Goal: Information Seeking & Learning: Find specific fact

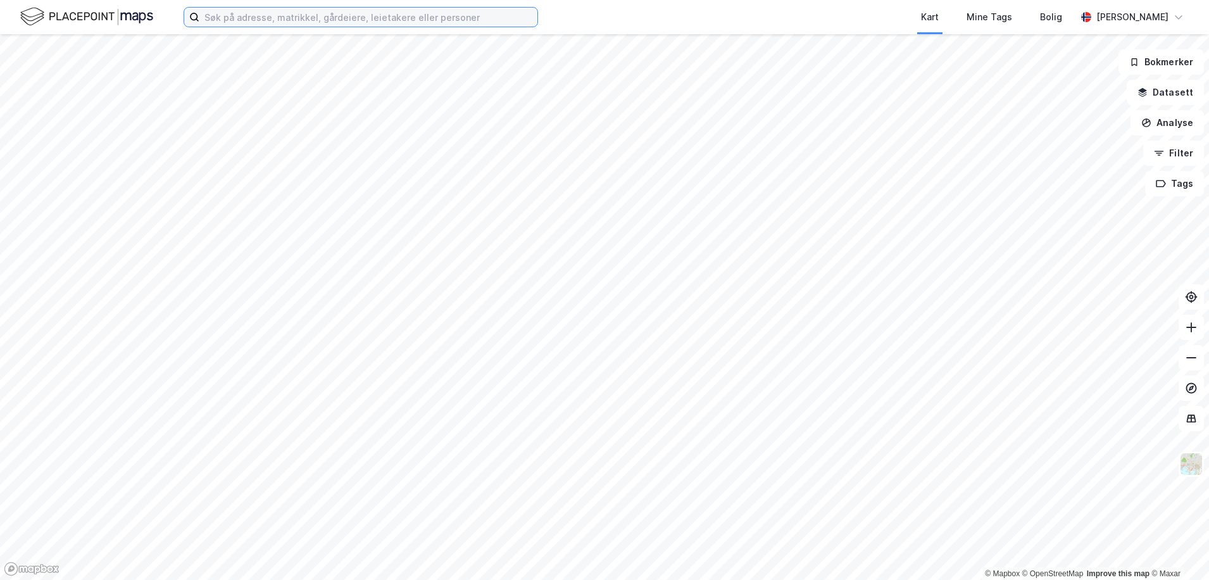
click at [238, 24] on input at bounding box center [368, 17] width 338 height 19
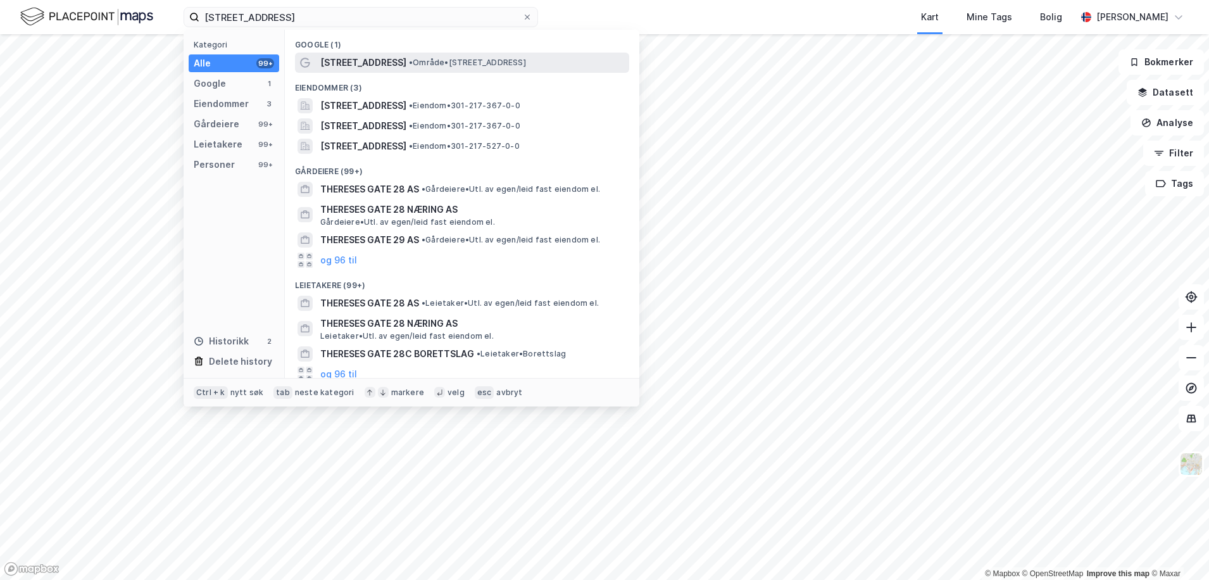
click at [382, 55] on span "Thereses gate 28" at bounding box center [363, 62] width 86 height 15
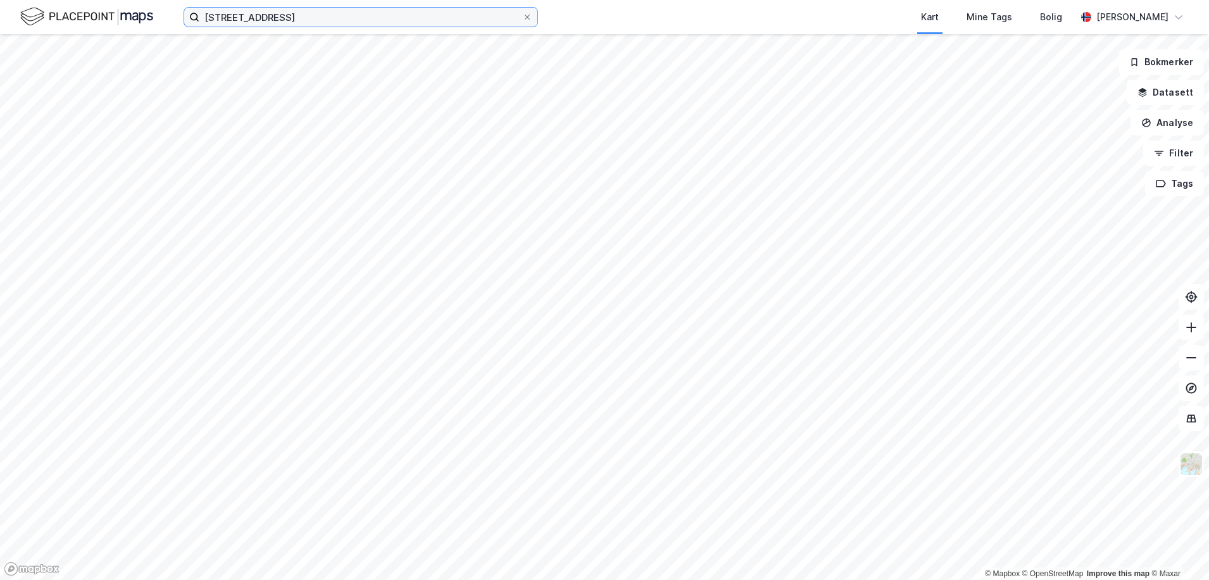
click at [296, 17] on input "thereses gate 28" at bounding box center [360, 17] width 323 height 19
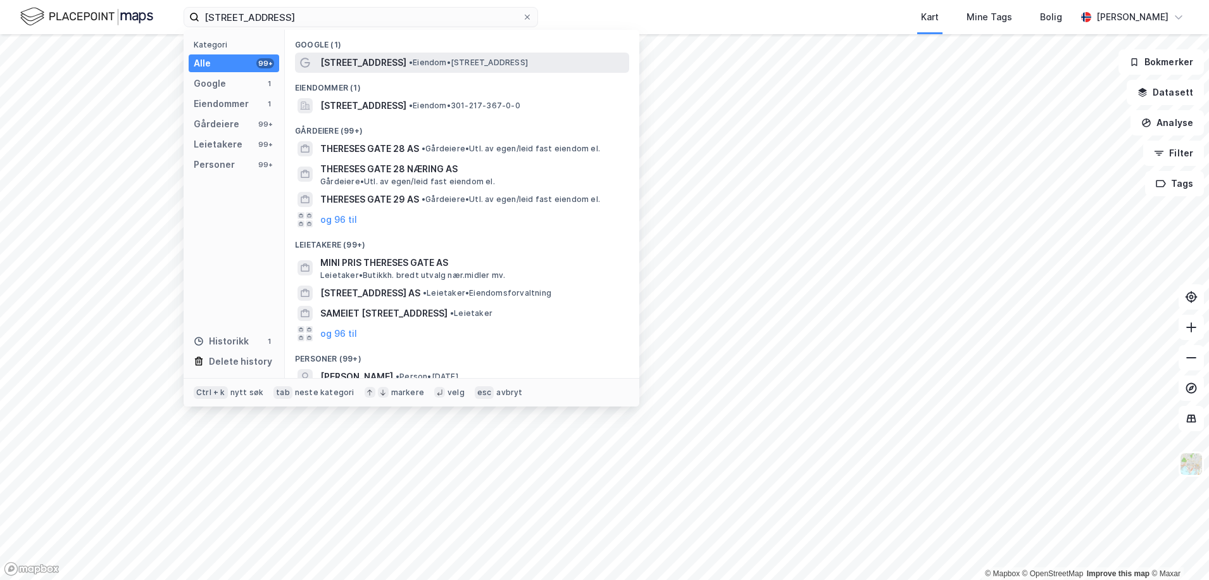
click at [351, 59] on span "Thereses gate 28A" at bounding box center [363, 62] width 86 height 15
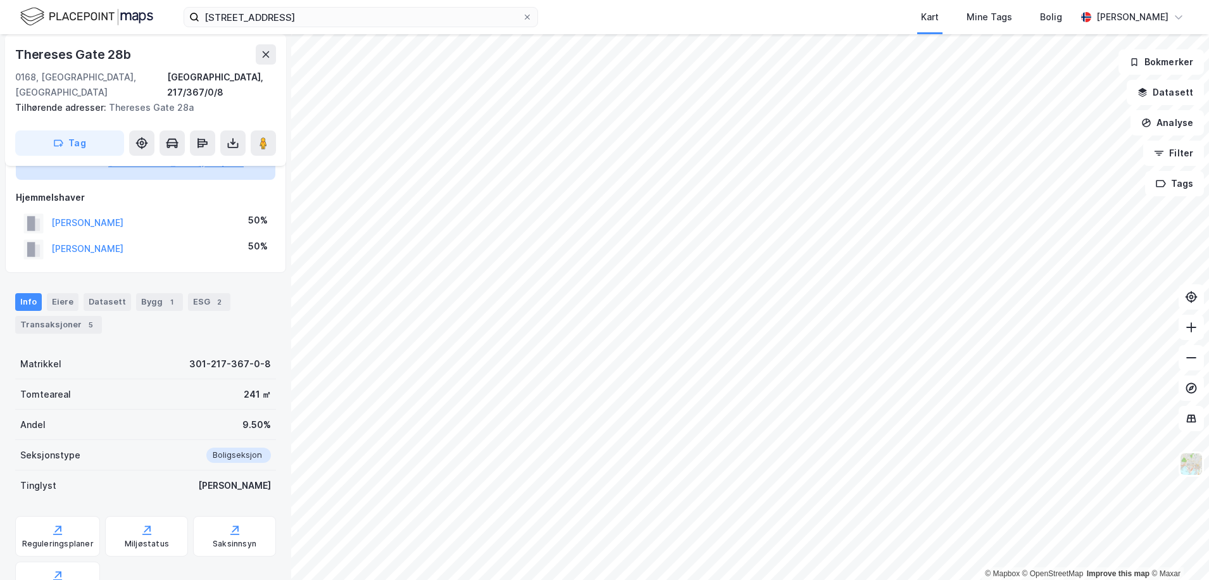
scroll to position [127, 0]
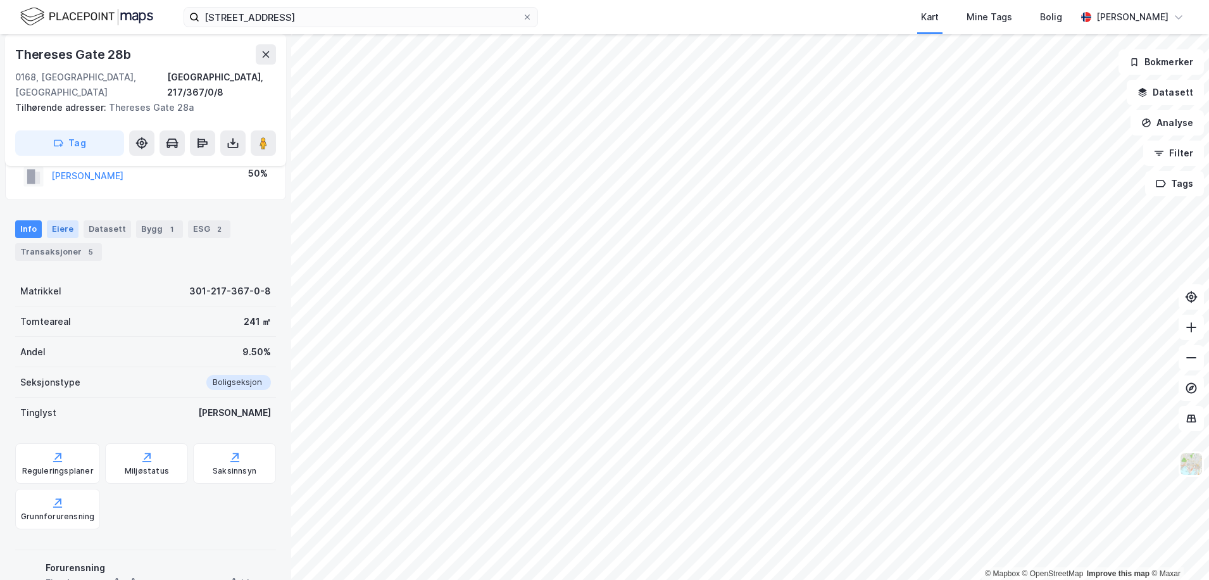
click at [70, 220] on div "Eiere" at bounding box center [63, 229] width 32 height 18
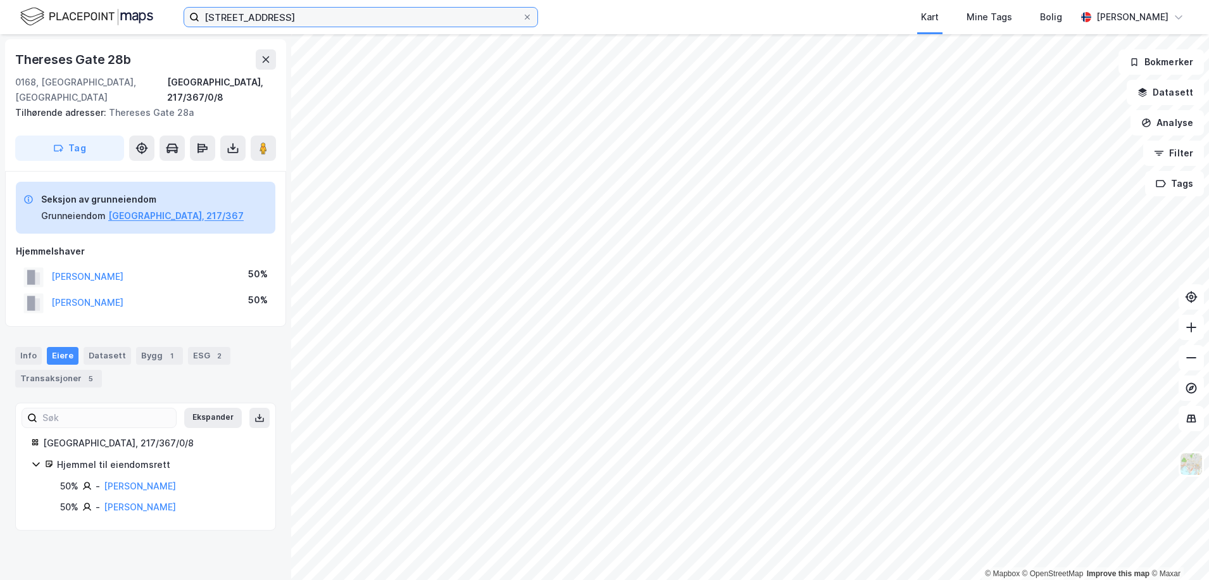
click at [299, 26] on input "thereses gate 28a" at bounding box center [360, 17] width 323 height 19
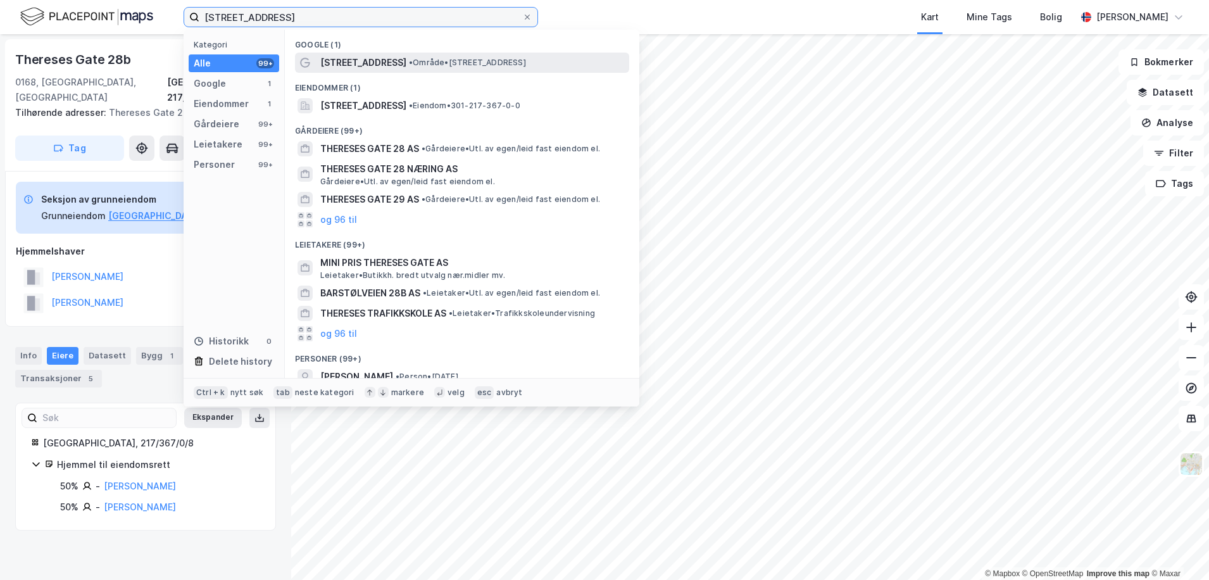
type input "thereses gate 28b"
click at [367, 56] on span "Thereses gate 28B" at bounding box center [363, 62] width 86 height 15
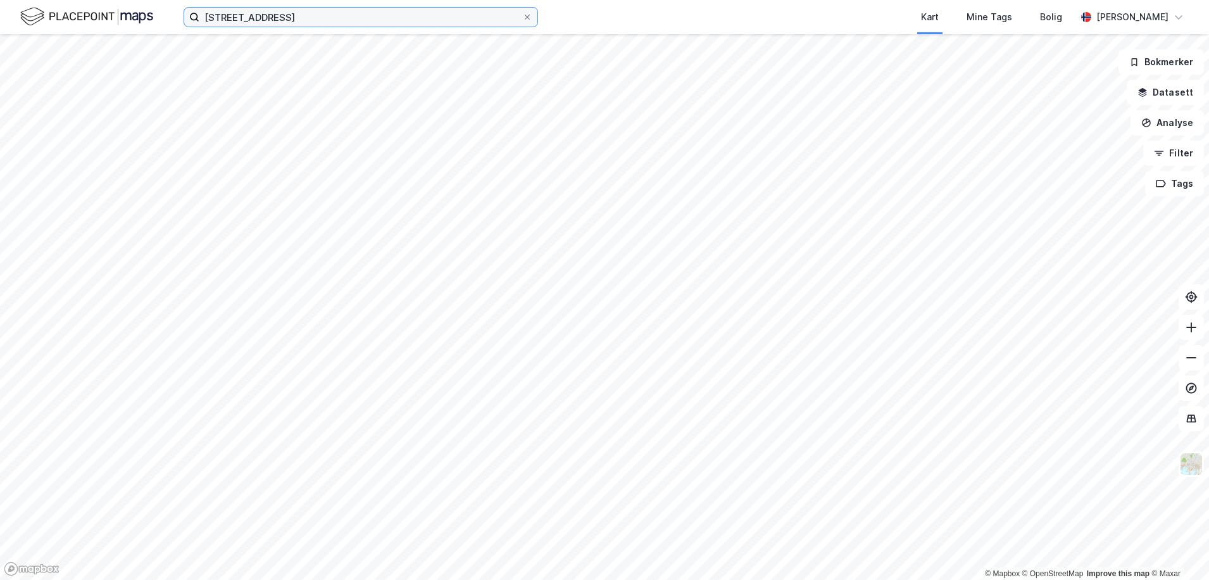
click at [330, 13] on input "thereses gate 28b" at bounding box center [360, 17] width 323 height 19
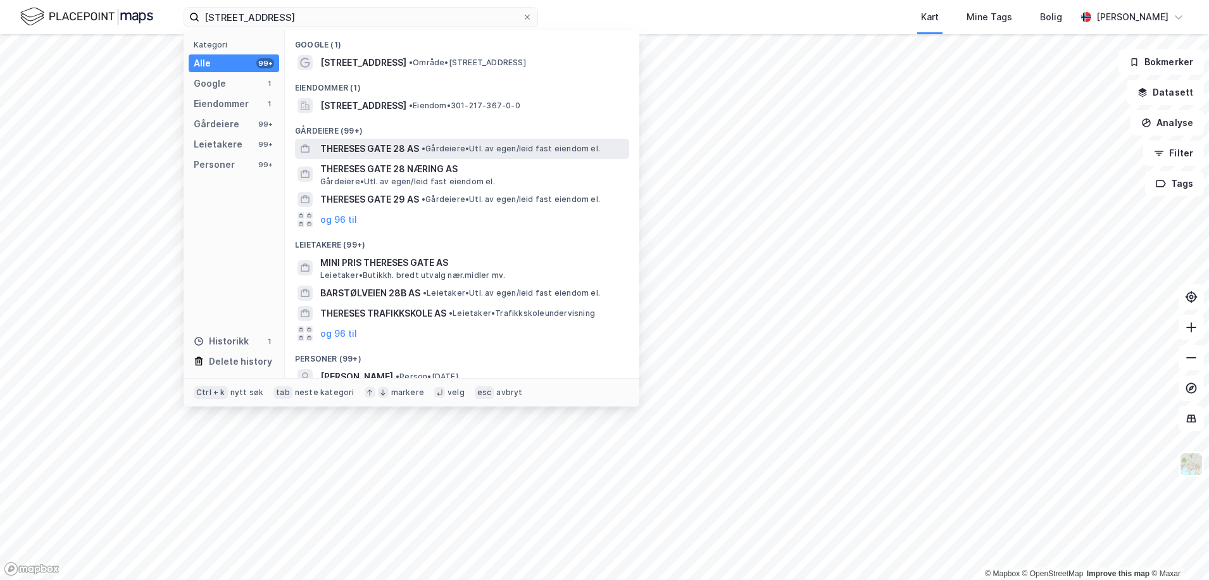
click at [382, 146] on span "THERESES GATE 28 AS" at bounding box center [369, 148] width 99 height 15
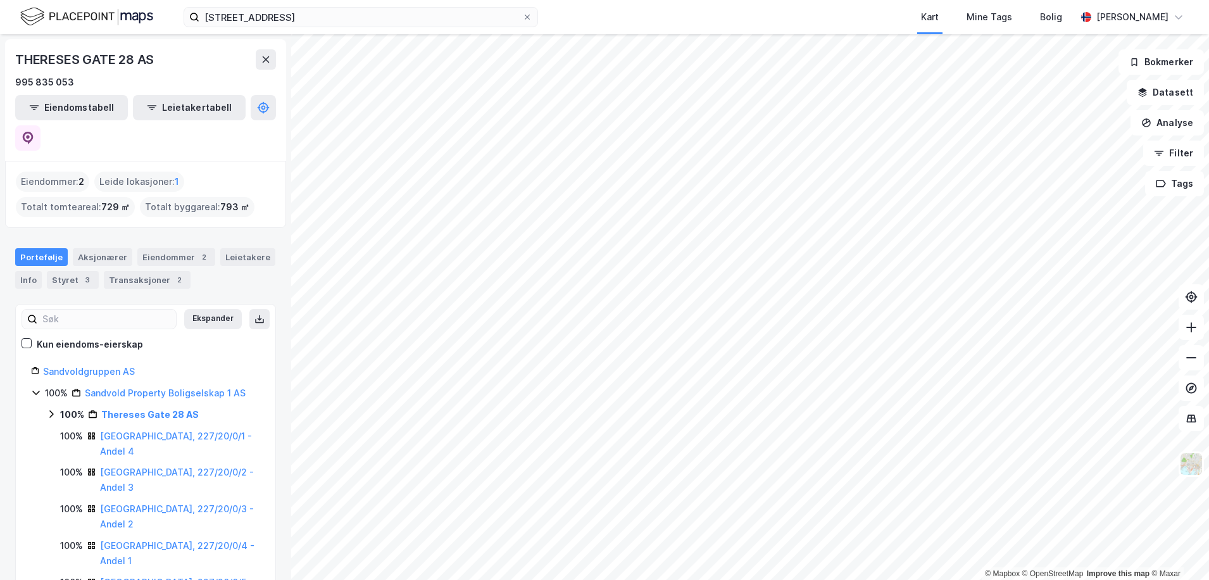
click at [49, 409] on icon at bounding box center [51, 414] width 10 height 10
click at [66, 432] on icon at bounding box center [67, 436] width 4 height 8
